Goal: Use online tool/utility

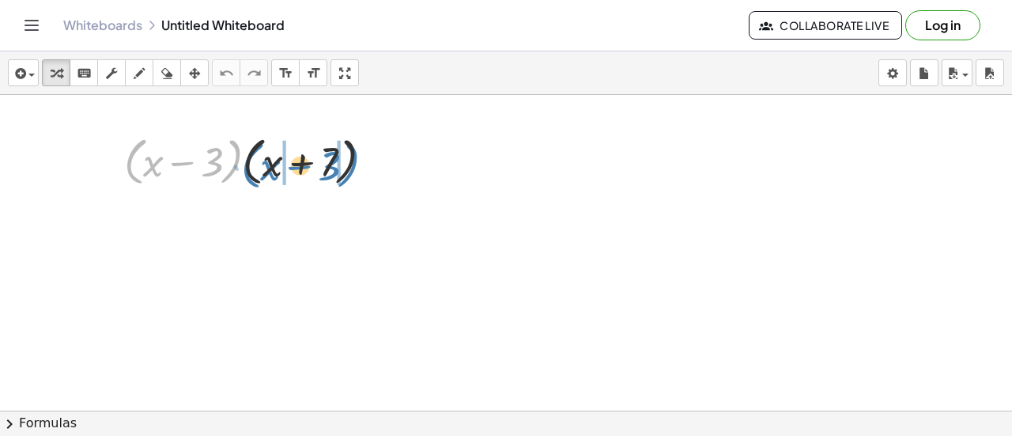
drag, startPoint x: 229, startPoint y: 171, endPoint x: 346, endPoint y: 175, distance: 117.1
click at [346, 175] on div at bounding box center [254, 161] width 277 height 60
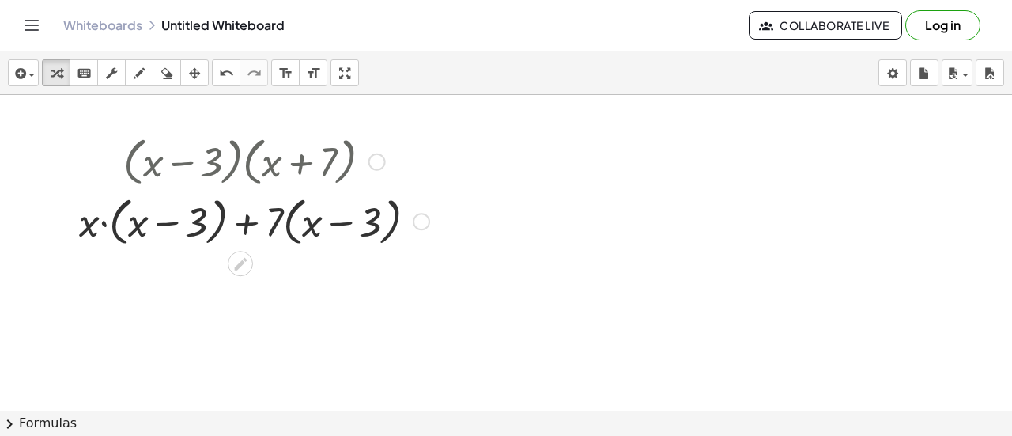
click at [100, 222] on div at bounding box center [254, 220] width 366 height 60
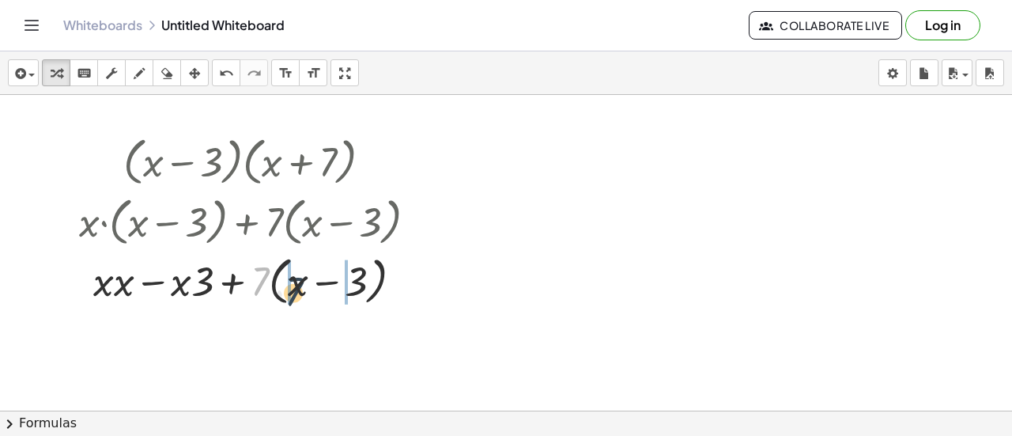
drag, startPoint x: 263, startPoint y: 275, endPoint x: 297, endPoint y: 286, distance: 36.5
click at [297, 286] on div at bounding box center [254, 280] width 366 height 60
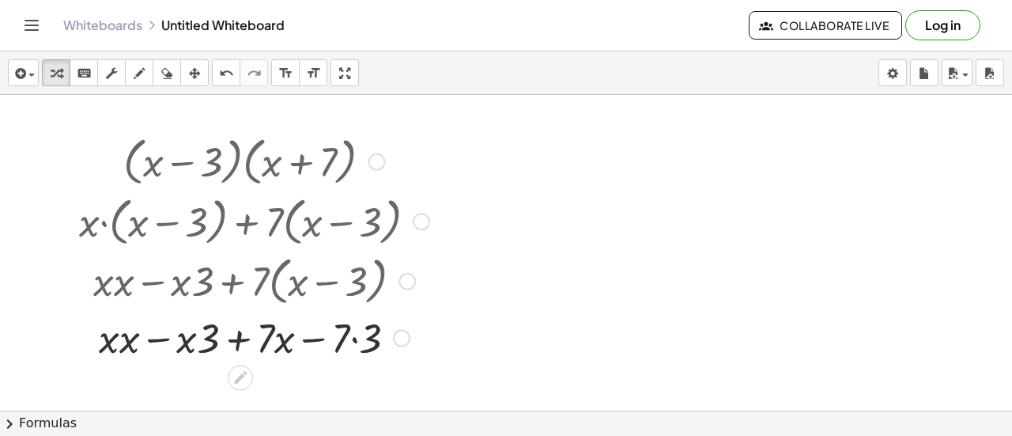
click at [117, 344] on div at bounding box center [254, 336] width 366 height 54
click at [127, 342] on div at bounding box center [254, 336] width 366 height 54
click at [202, 341] on div at bounding box center [254, 336] width 366 height 54
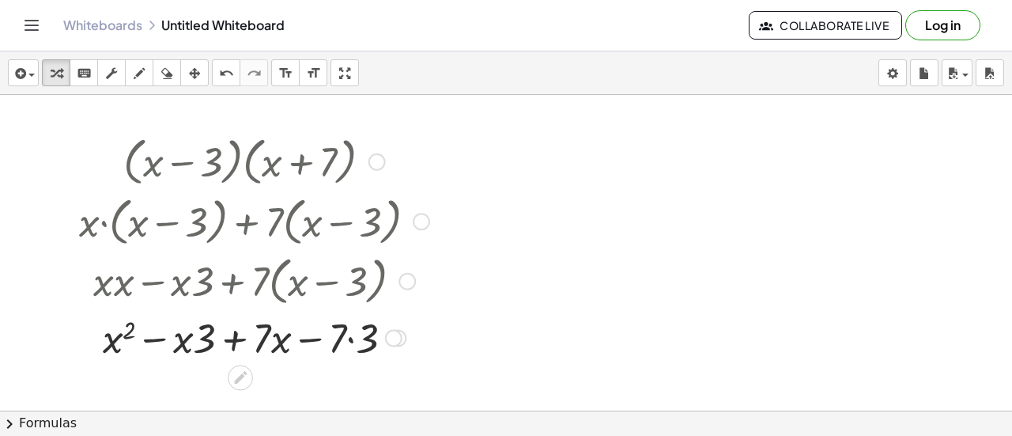
click at [202, 341] on div at bounding box center [254, 336] width 366 height 54
click at [196, 339] on div at bounding box center [254, 336] width 366 height 54
drag, startPoint x: 202, startPoint y: 336, endPoint x: 166, endPoint y: 338, distance: 36.4
click at [166, 338] on div at bounding box center [254, 336] width 366 height 54
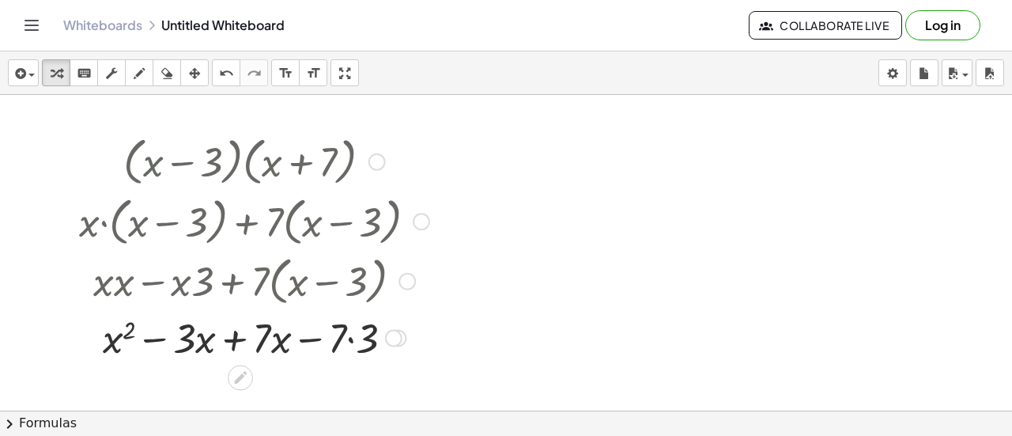
click at [348, 342] on div at bounding box center [254, 336] width 366 height 54
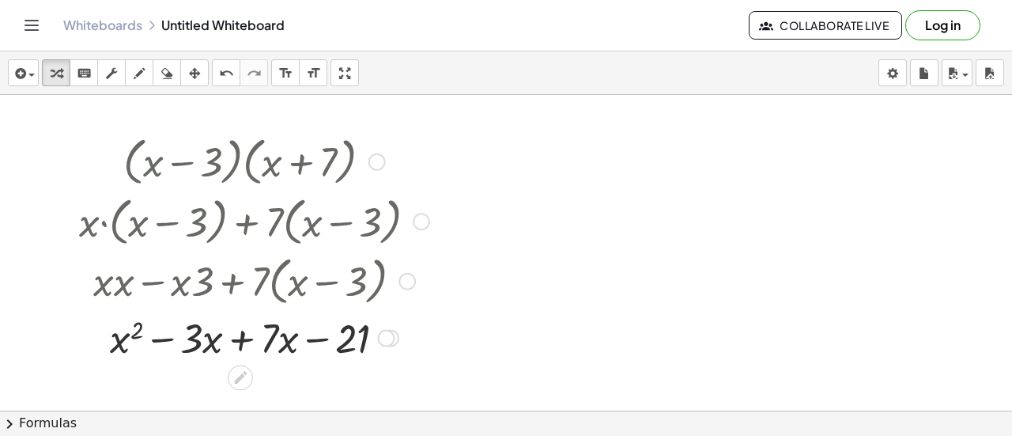
click at [240, 341] on div at bounding box center [254, 336] width 366 height 54
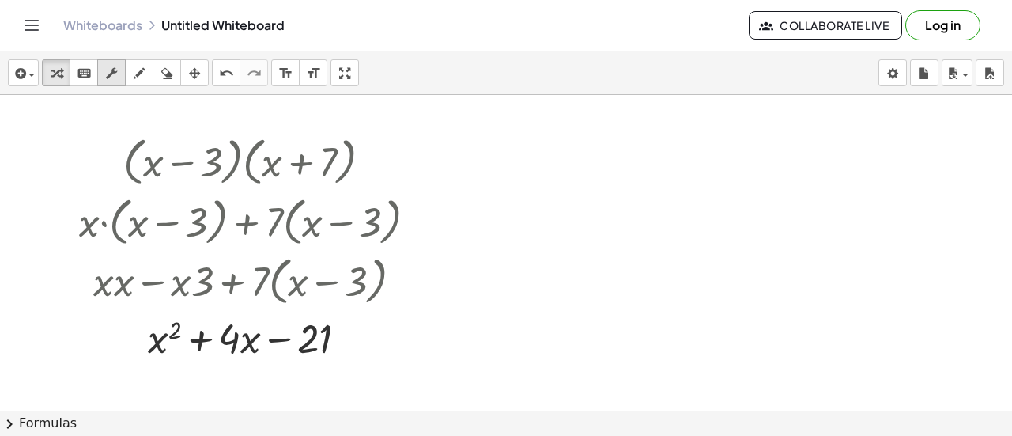
click at [108, 68] on icon "button" at bounding box center [111, 73] width 11 height 19
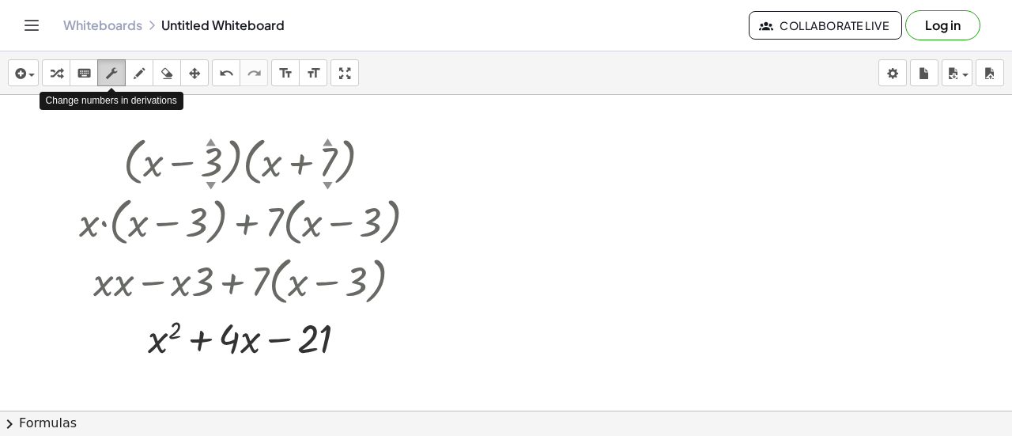
click at [108, 75] on icon "button" at bounding box center [111, 73] width 11 height 19
click at [203, 150] on div at bounding box center [254, 161] width 366 height 60
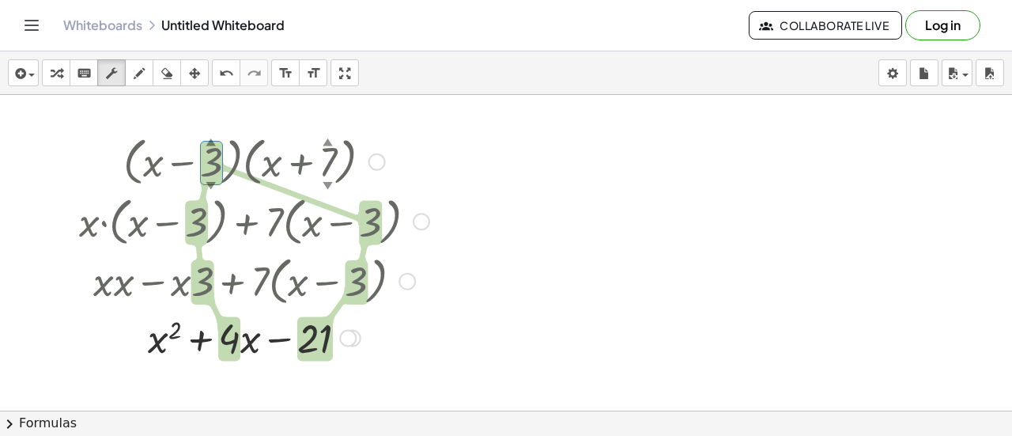
click at [203, 150] on div at bounding box center [254, 161] width 366 height 60
click at [104, 69] on div "button" at bounding box center [111, 72] width 21 height 19
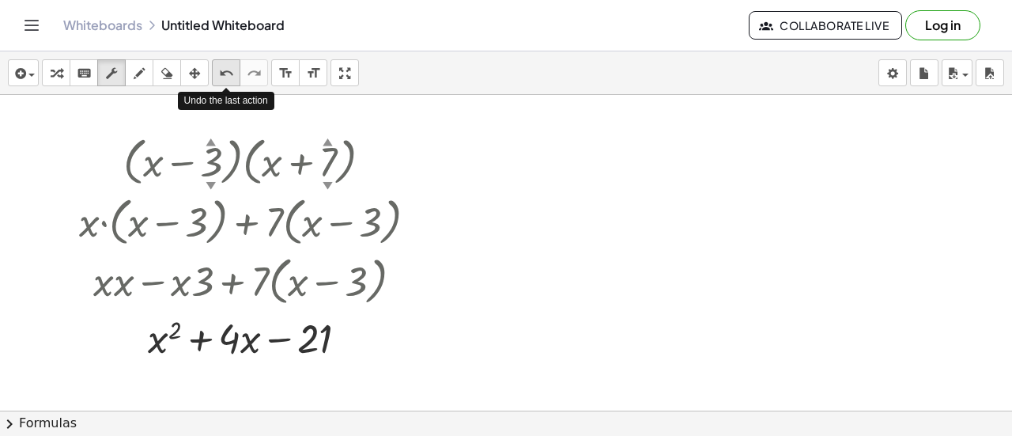
click at [226, 73] on icon "undo" at bounding box center [226, 73] width 15 height 19
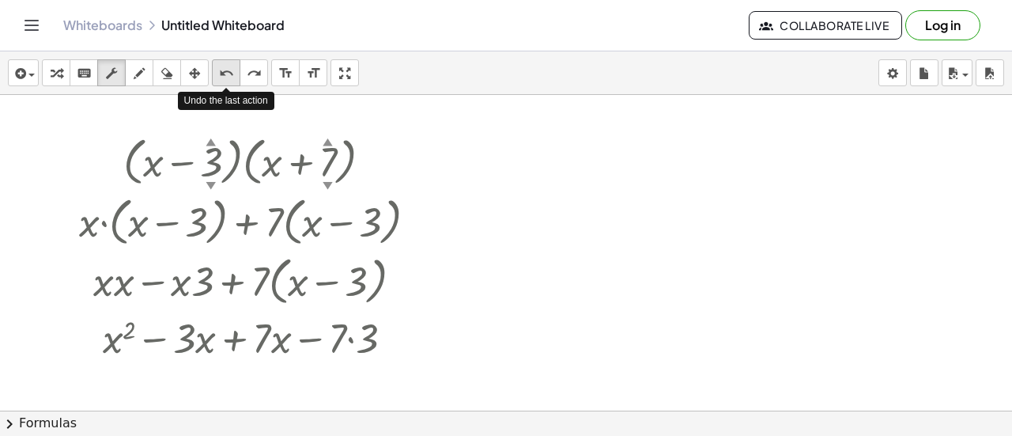
click at [226, 73] on icon "undo" at bounding box center [226, 73] width 15 height 19
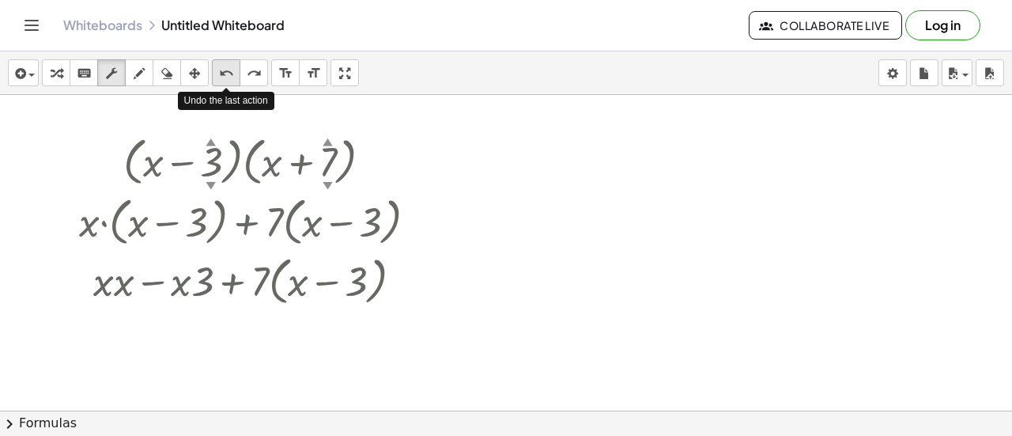
click at [226, 73] on icon "undo" at bounding box center [226, 73] width 15 height 19
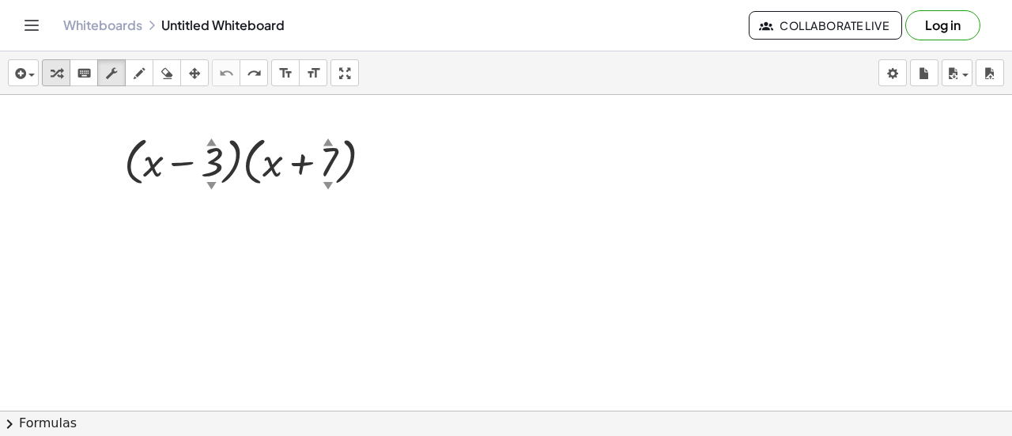
click at [52, 67] on icon "button" at bounding box center [56, 73] width 11 height 19
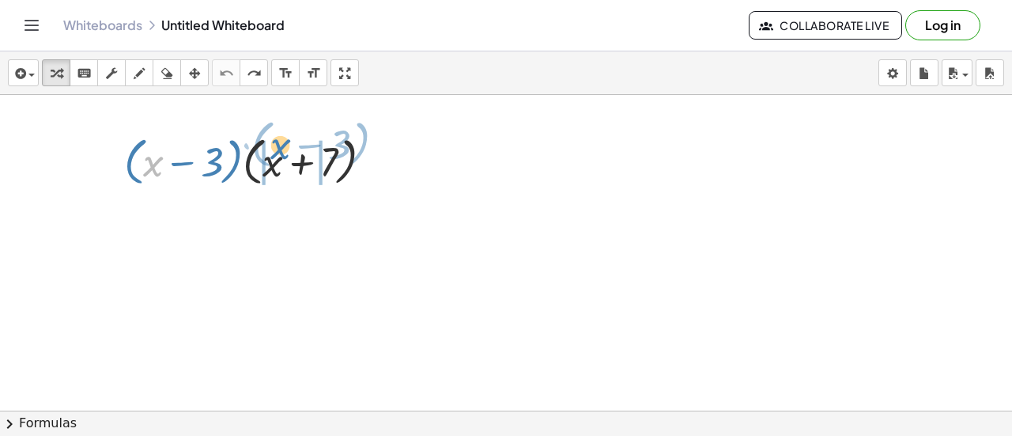
drag, startPoint x: 149, startPoint y: 161, endPoint x: 276, endPoint y: 143, distance: 128.5
click at [276, 143] on div at bounding box center [254, 161] width 277 height 60
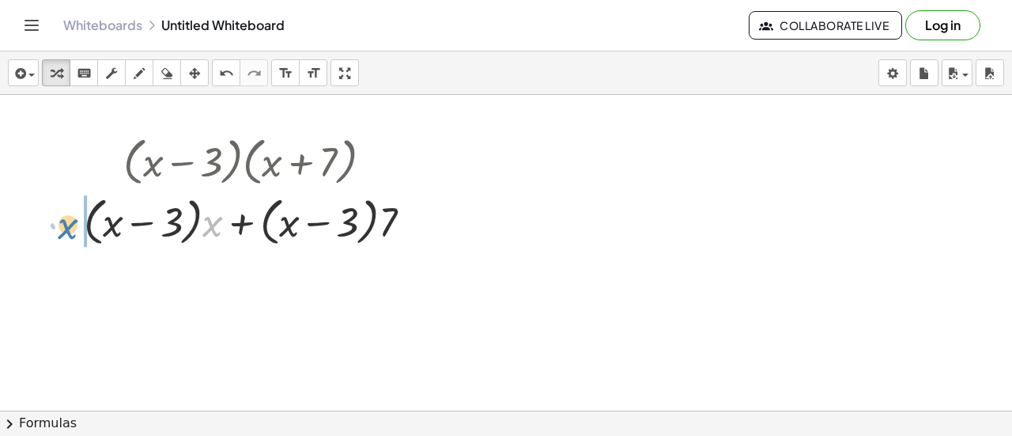
drag, startPoint x: 210, startPoint y: 229, endPoint x: 64, endPoint y: 230, distance: 146.3
click at [64, 230] on div "· ( + x − 3 ) · ( + x + 7 ) · x + x + 7 · ( + x − 3 ) · · ( + x − 3 ) ·" at bounding box center [248, 190] width 376 height 127
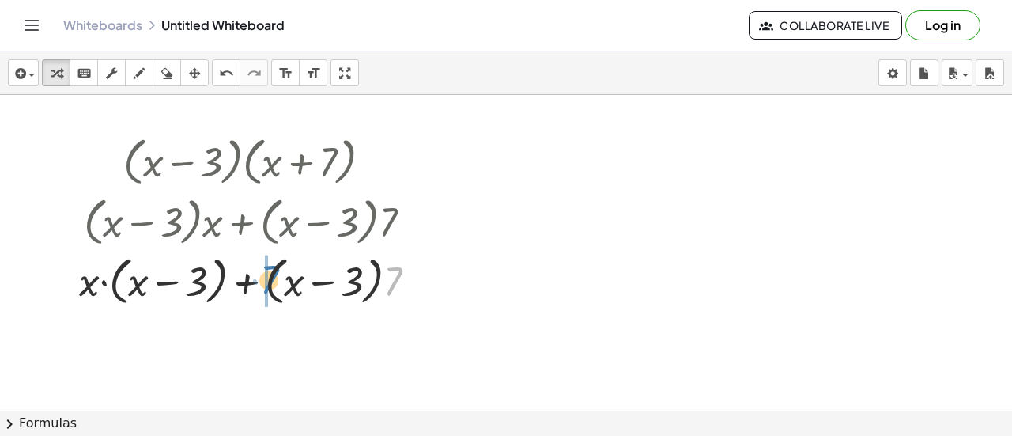
drag, startPoint x: 394, startPoint y: 280, endPoint x: 271, endPoint y: 278, distance: 123.4
click at [271, 278] on div at bounding box center [254, 280] width 366 height 60
click at [89, 282] on div at bounding box center [254, 280] width 366 height 60
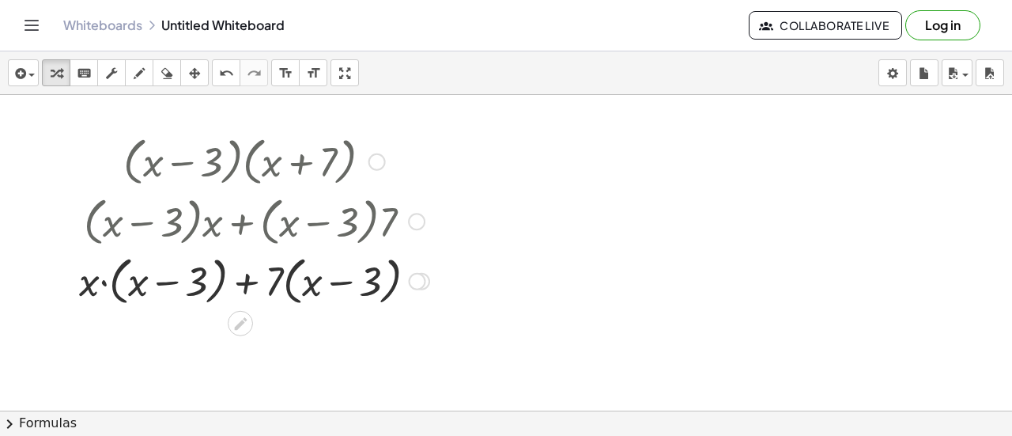
click at [105, 283] on div at bounding box center [254, 280] width 366 height 60
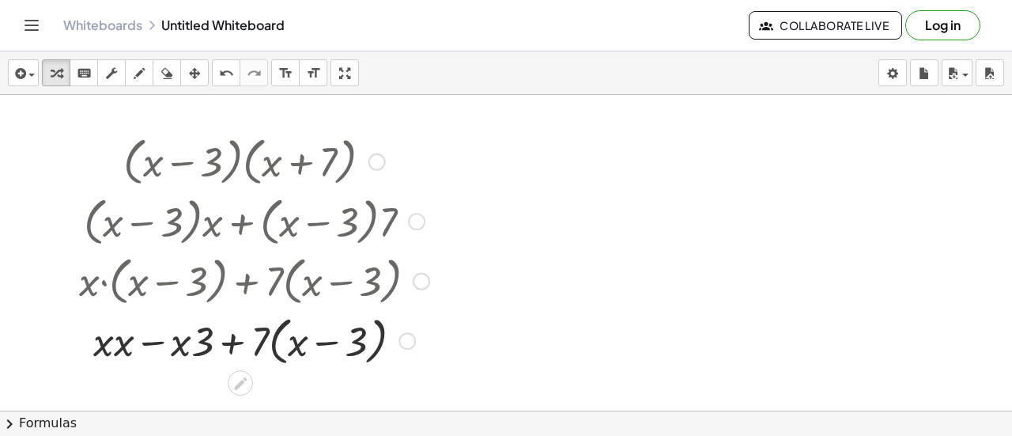
drag, startPoint x: 275, startPoint y: 281, endPoint x: 306, endPoint y: 286, distance: 31.2
click at [306, 286] on div at bounding box center [254, 280] width 366 height 60
drag, startPoint x: 261, startPoint y: 344, endPoint x: 304, endPoint y: 344, distance: 42.7
click at [304, 344] on div at bounding box center [254, 339] width 366 height 60
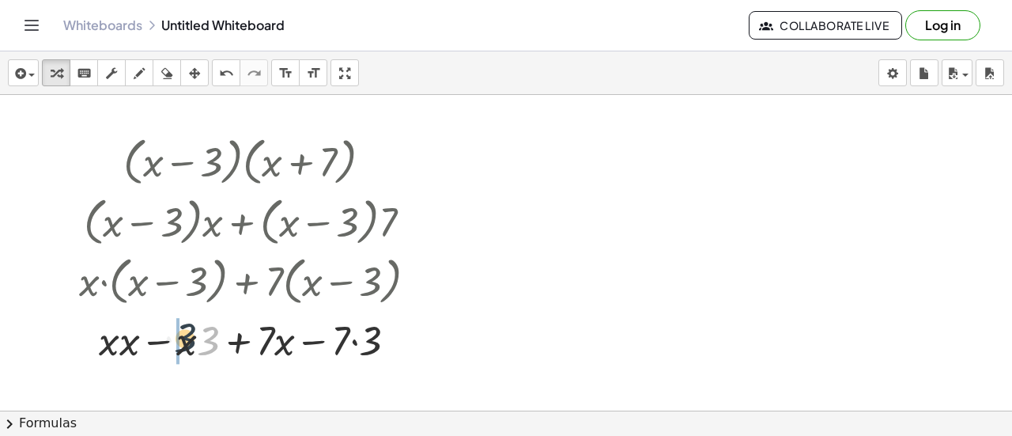
drag, startPoint x: 207, startPoint y: 349, endPoint x: 186, endPoint y: 346, distance: 21.6
click at [186, 346] on div at bounding box center [254, 339] width 366 height 54
click at [116, 346] on div at bounding box center [254, 339] width 366 height 54
click at [128, 346] on div at bounding box center [254, 339] width 366 height 54
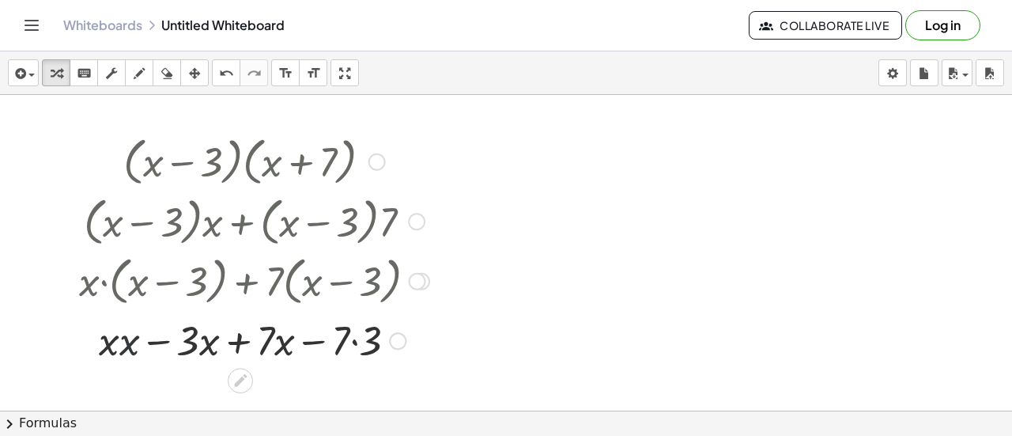
click at [128, 346] on div at bounding box center [254, 339] width 366 height 54
click at [350, 341] on div at bounding box center [254, 339] width 366 height 54
click at [244, 341] on div at bounding box center [254, 339] width 366 height 54
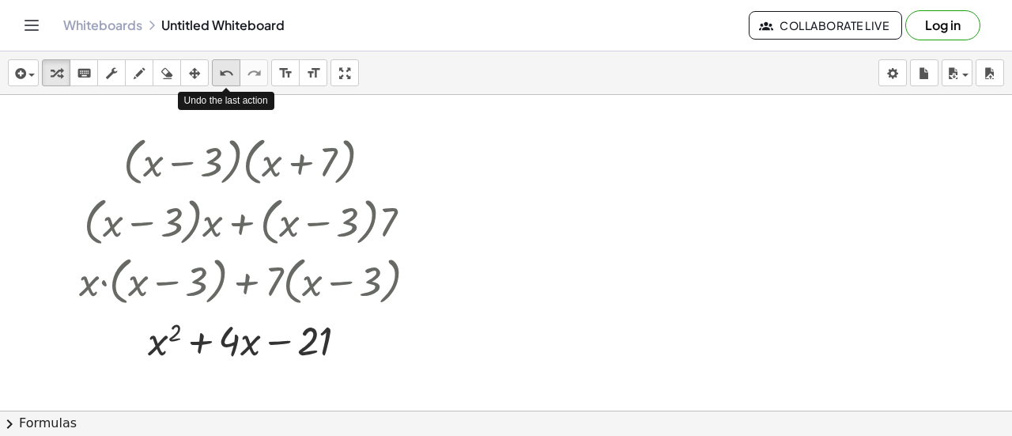
click at [228, 70] on icon "undo" at bounding box center [226, 73] width 15 height 19
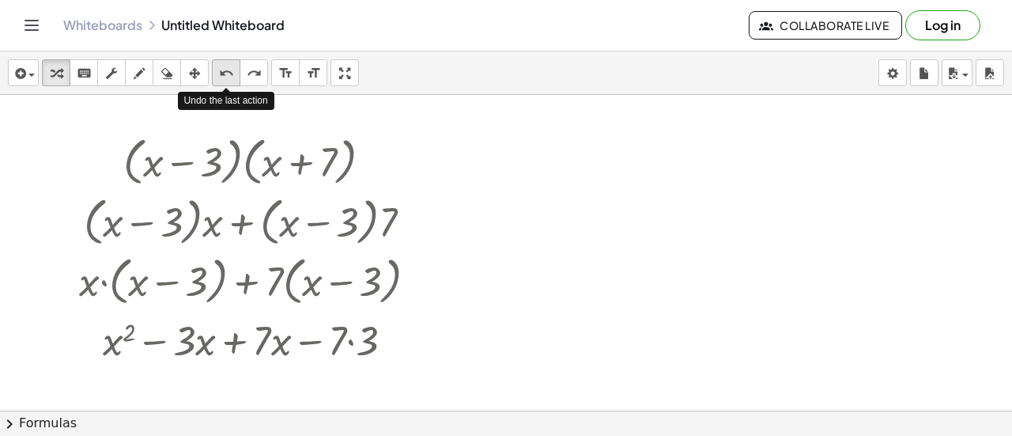
click at [228, 70] on icon "undo" at bounding box center [226, 73] width 15 height 19
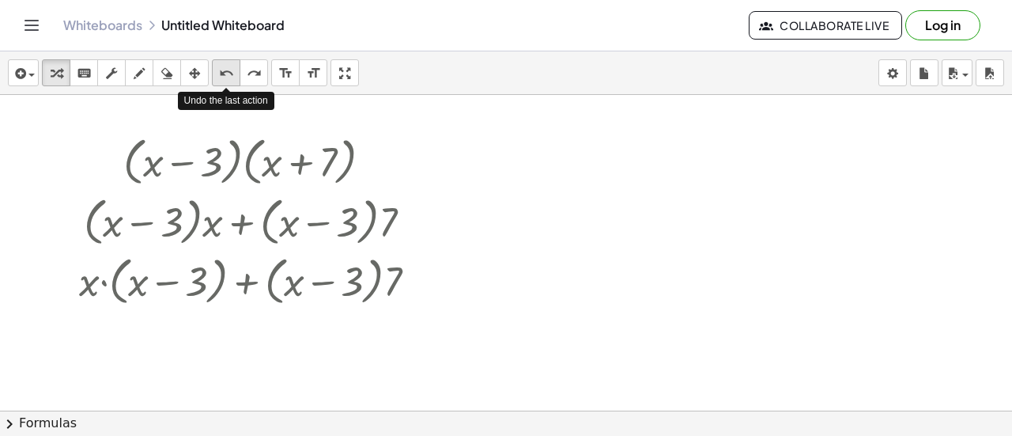
click at [228, 70] on icon "undo" at bounding box center [226, 73] width 15 height 19
